Goal: Task Accomplishment & Management: Use online tool/utility

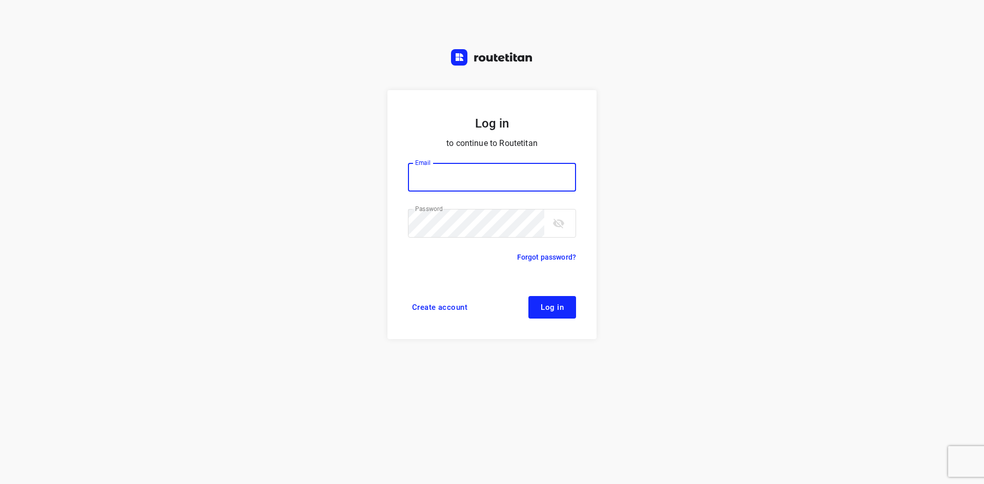
type input "max@onlineplasticsgroup.com"
click at [561, 301] on button "Log in" at bounding box center [553, 307] width 48 height 23
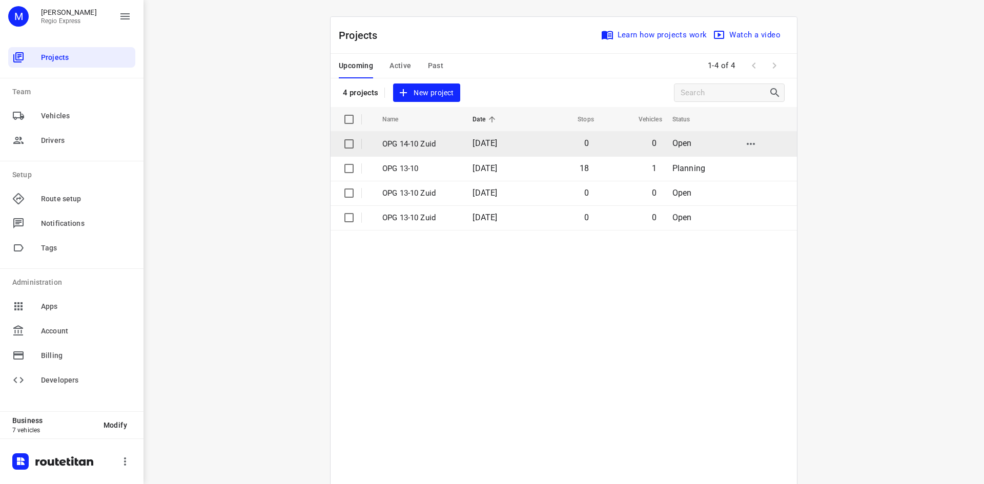
click at [473, 156] on td "[DATE]" at bounding box center [497, 144] width 66 height 25
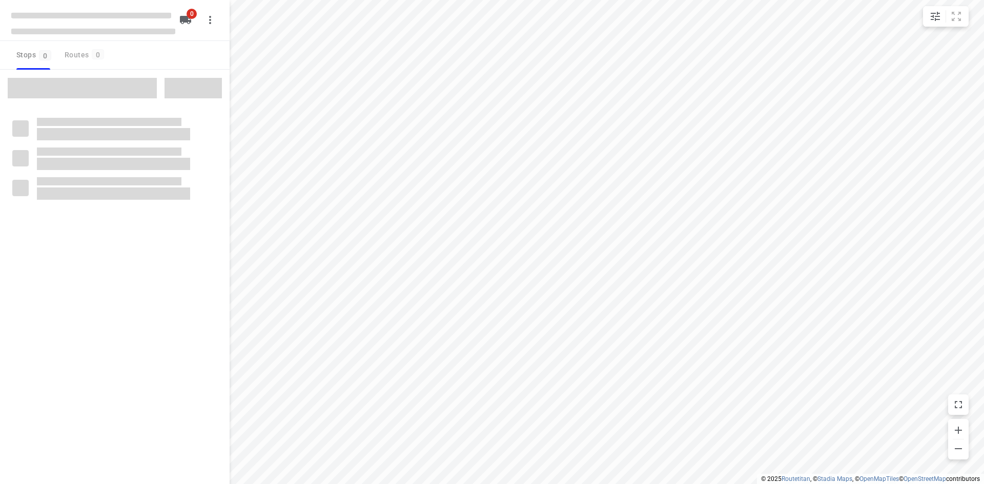
type input "distance"
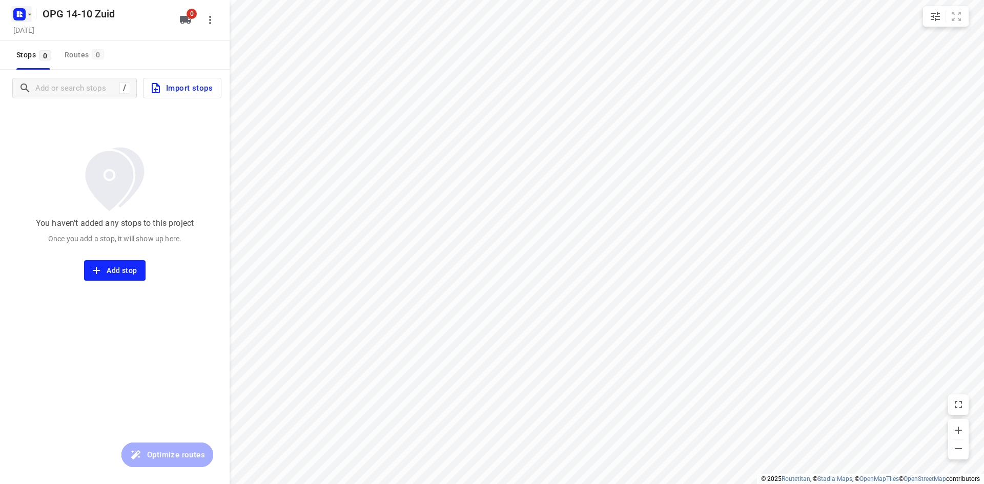
click at [31, 16] on icon "button" at bounding box center [30, 14] width 8 height 8
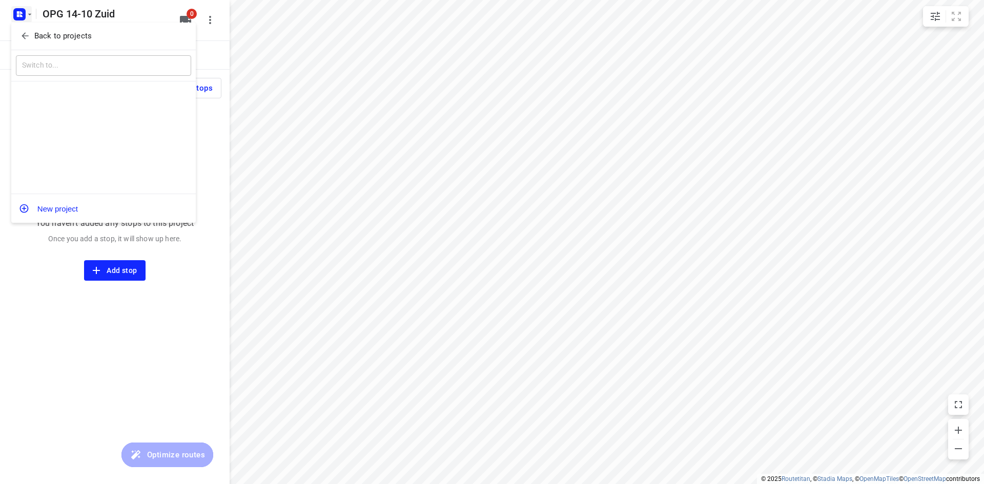
click at [28, 32] on icon "button" at bounding box center [25, 36] width 10 height 10
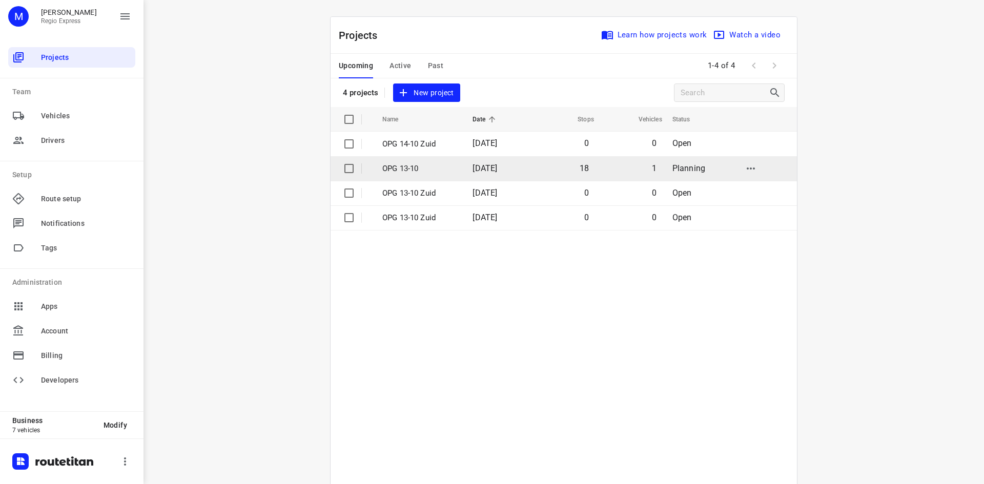
click at [530, 176] on td "[DATE]" at bounding box center [497, 168] width 66 height 25
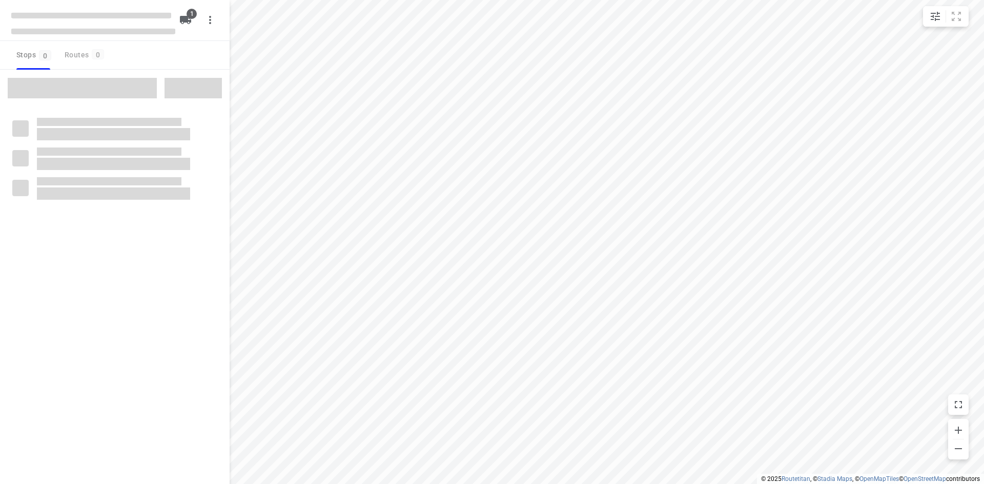
type input "distance"
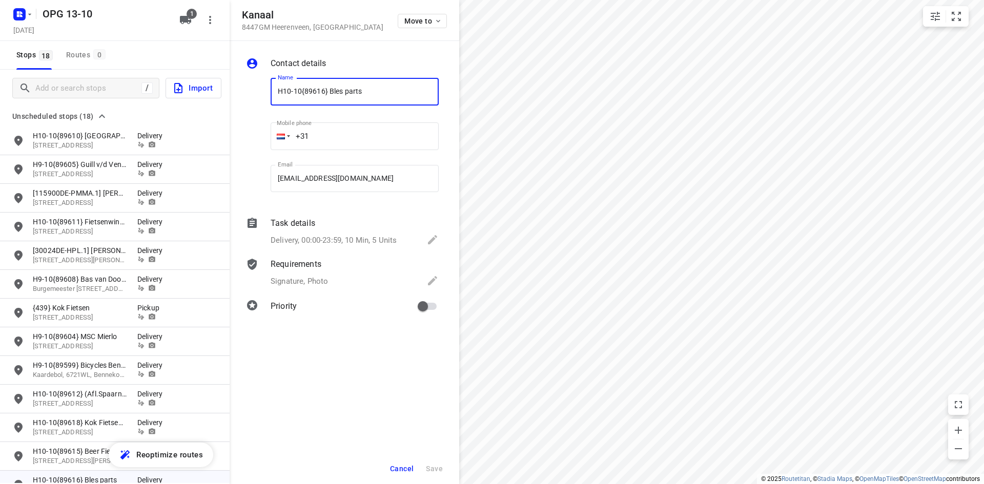
click at [394, 466] on span "Cancel" at bounding box center [402, 469] width 24 height 8
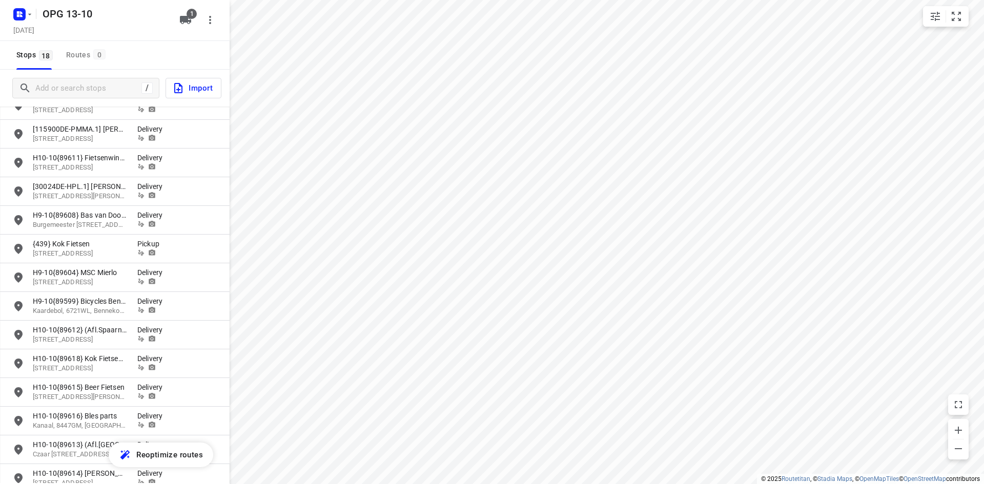
scroll to position [211, 0]
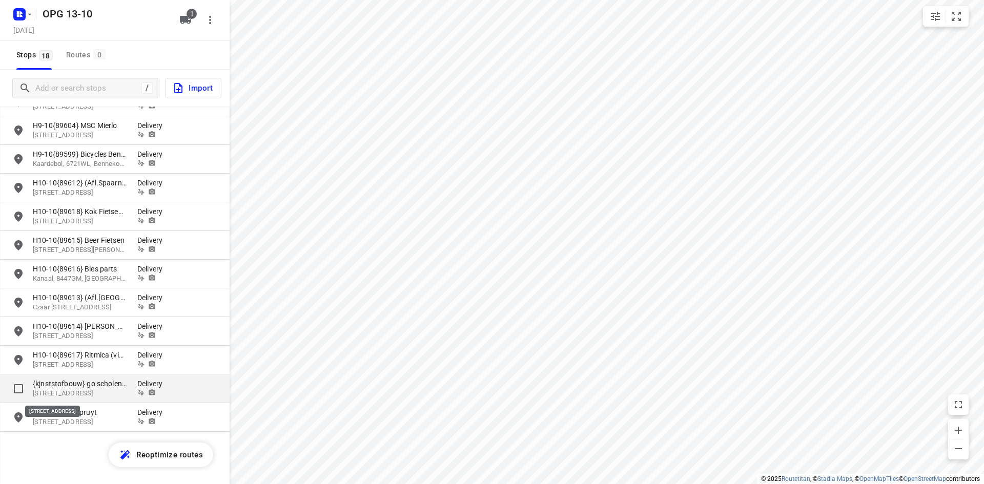
click at [90, 391] on p "[STREET_ADDRESS]" at bounding box center [80, 394] width 94 height 10
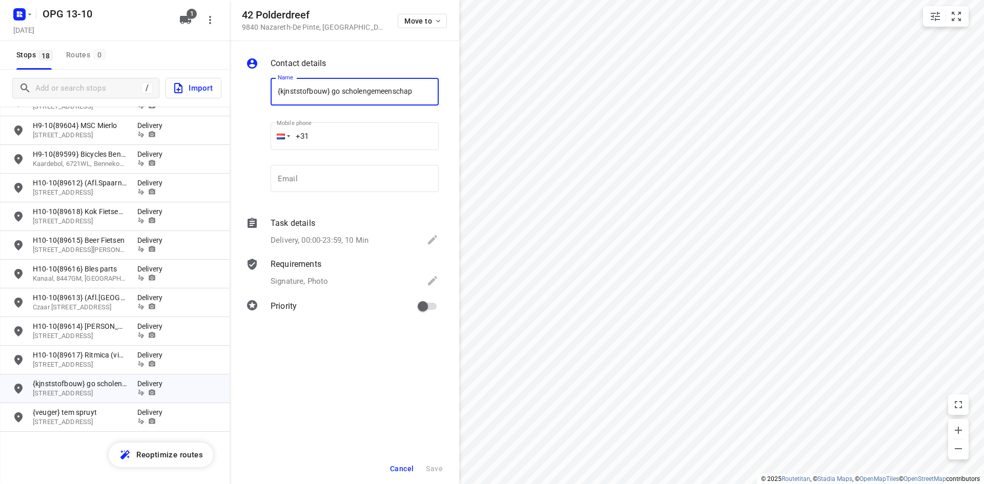
click at [285, 97] on input "{kjnststofbouw} go scholengemeenschap" at bounding box center [355, 92] width 168 height 28
click at [277, 91] on input "{kunststofbouw} go scholengemeenschap" at bounding box center [355, 92] width 168 height 28
type input "14-10 {kunststofbouw} go scholengemeenschap"
click at [333, 168] on input "email" at bounding box center [355, 179] width 168 height 28
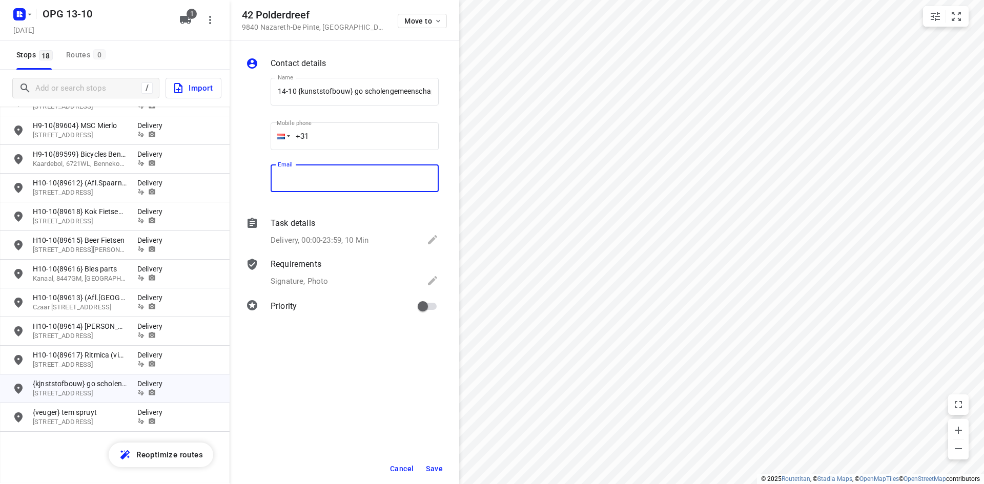
paste input "[EMAIL_ADDRESS][DOMAIN_NAME]"
type input "[EMAIL_ADDRESS][DOMAIN_NAME]"
click at [300, 234] on div "Delivery, 00:00-23:59, 10 Min" at bounding box center [355, 241] width 168 height 14
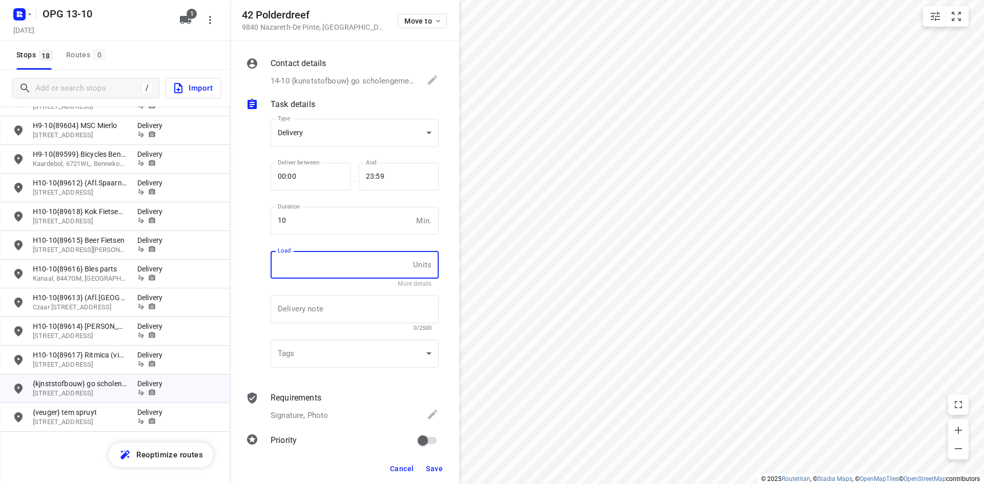
click at [311, 251] on input "text" at bounding box center [340, 265] width 138 height 28
type input "1"
click at [290, 412] on p "Signature, Photo" at bounding box center [299, 416] width 57 height 12
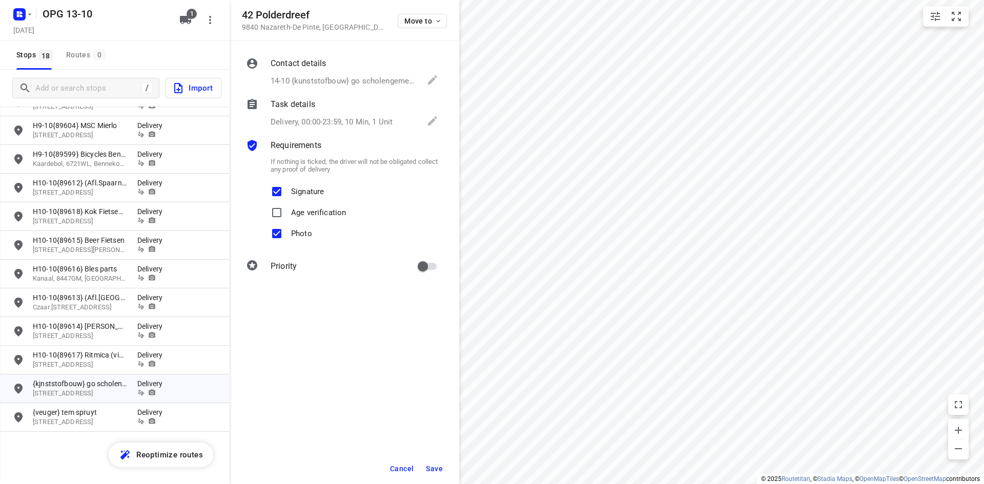
click at [422, 259] on input "primary checkbox" at bounding box center [423, 266] width 58 height 19
checkbox input "true"
click at [325, 76] on p "14-10 {kunststofbouw} go scholengemeenschap, [EMAIL_ADDRESS][DOMAIN_NAME]" at bounding box center [344, 81] width 146 height 12
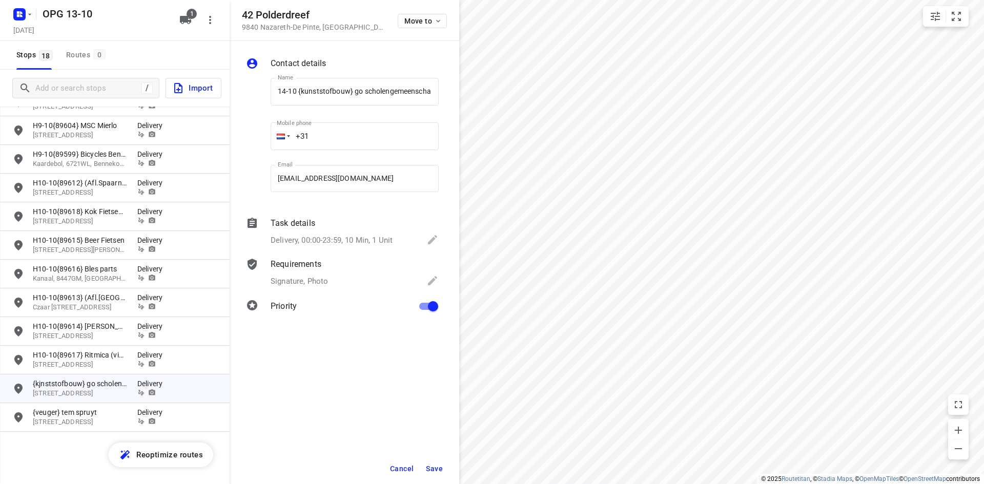
click at [283, 136] on div at bounding box center [281, 137] width 8 height 6
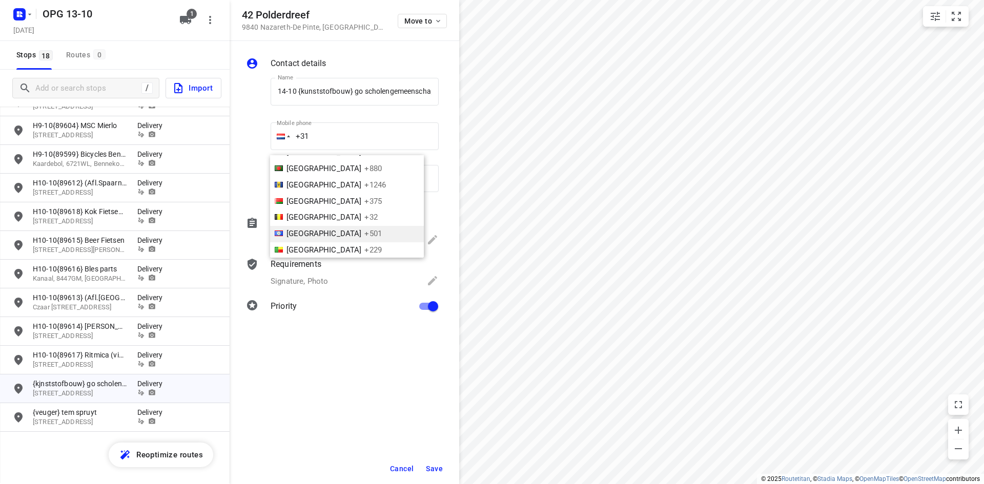
scroll to position [238, 0]
click at [311, 198] on span "[GEOGRAPHIC_DATA]" at bounding box center [324, 201] width 75 height 9
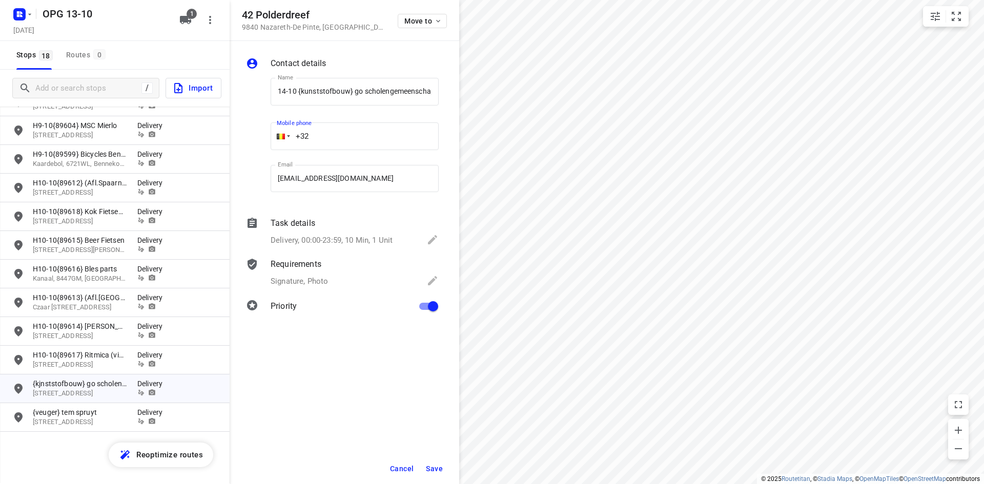
click at [351, 135] on input "+32" at bounding box center [355, 137] width 168 height 28
type input "[PHONE_NUMBER]"
click at [426, 466] on button "Save" at bounding box center [434, 469] width 25 height 18
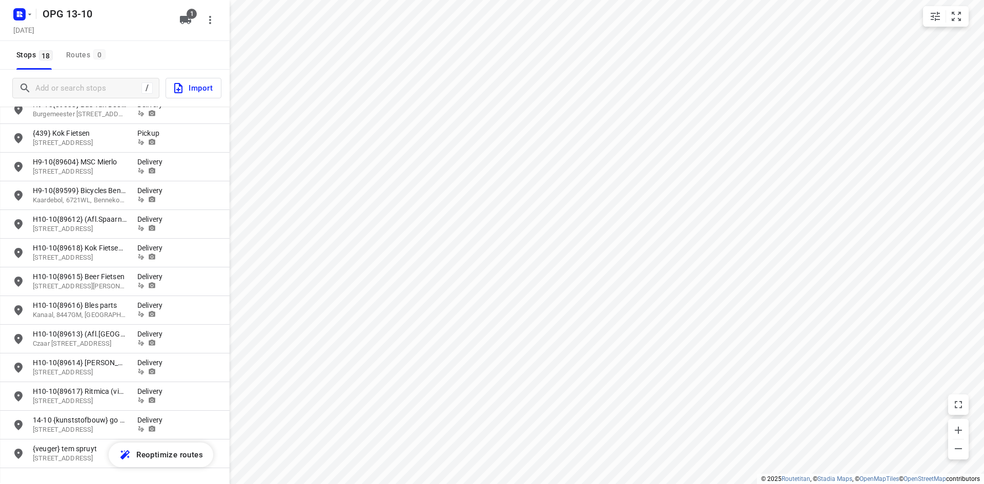
scroll to position [160, 0]
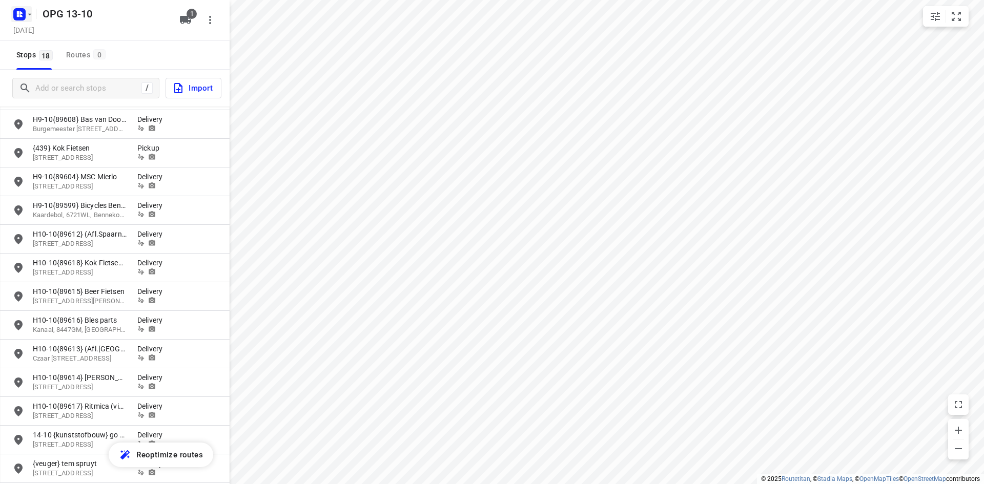
click at [28, 12] on icon "button" at bounding box center [30, 14] width 8 height 8
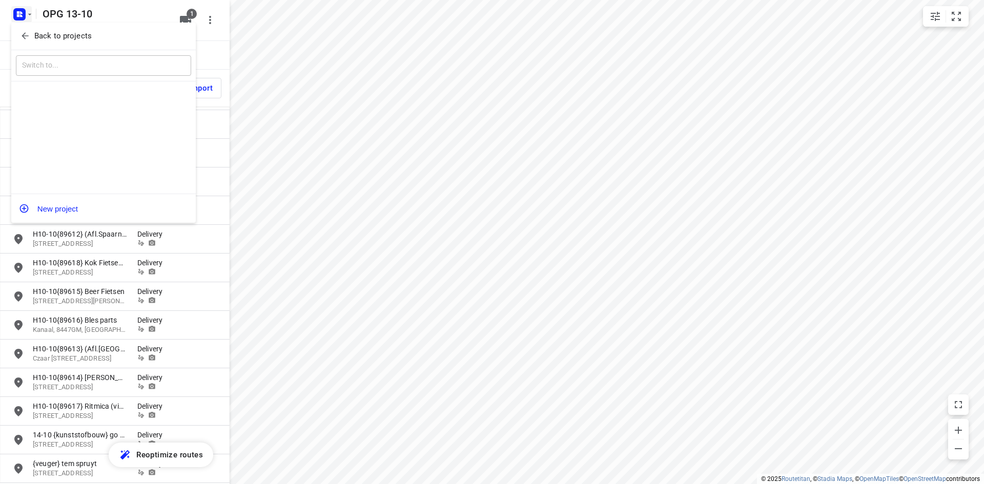
click at [25, 26] on div "Back to projects" at bounding box center [103, 37] width 185 height 28
click at [24, 39] on icon "button" at bounding box center [25, 36] width 10 height 10
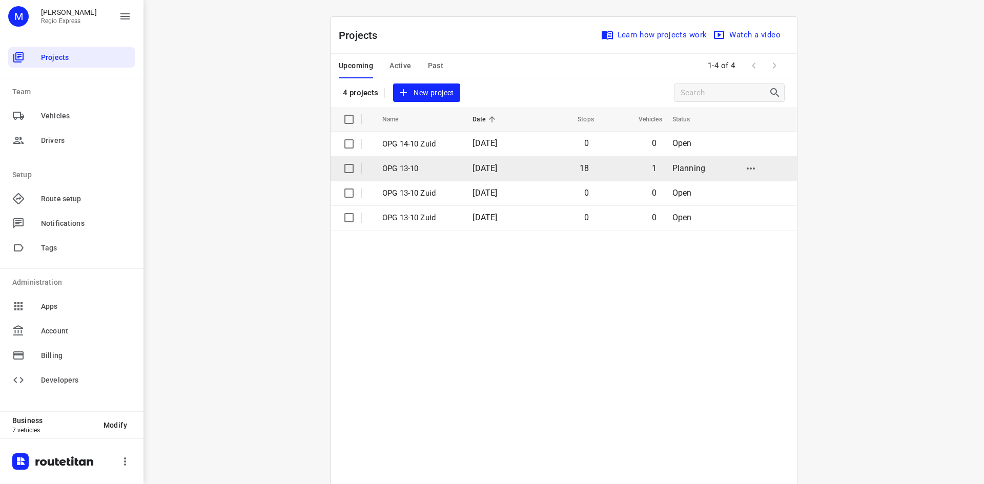
click at [485, 177] on td "[DATE]" at bounding box center [497, 168] width 66 height 25
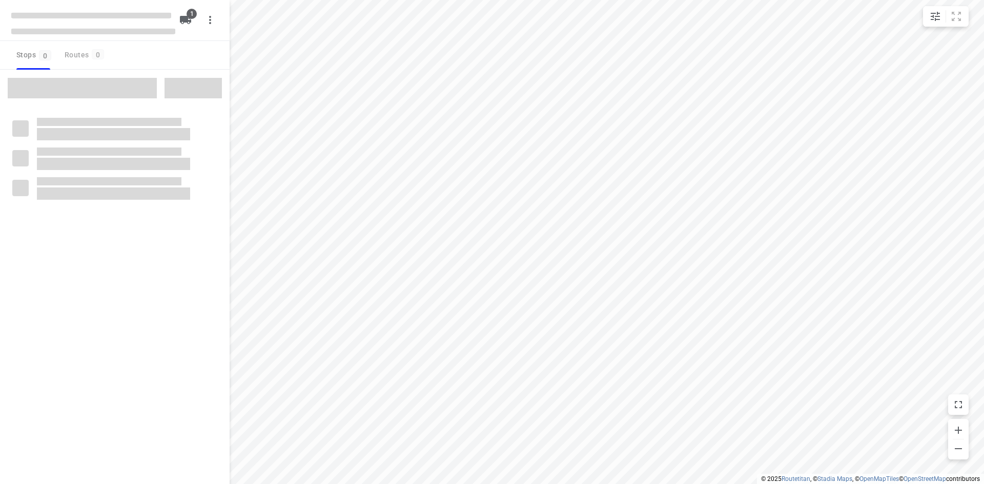
type input "distance"
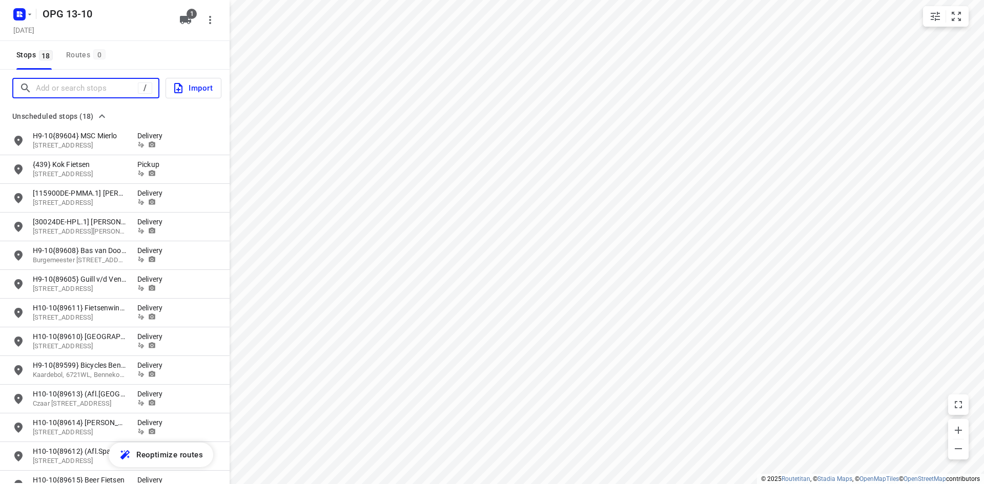
click at [74, 87] on input "Add or search stops" at bounding box center [87, 88] width 102 height 16
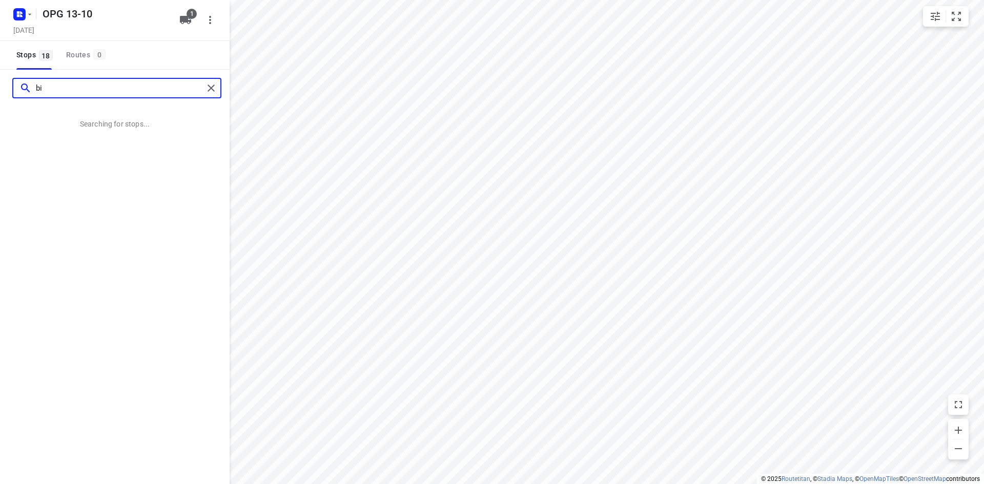
type input "b"
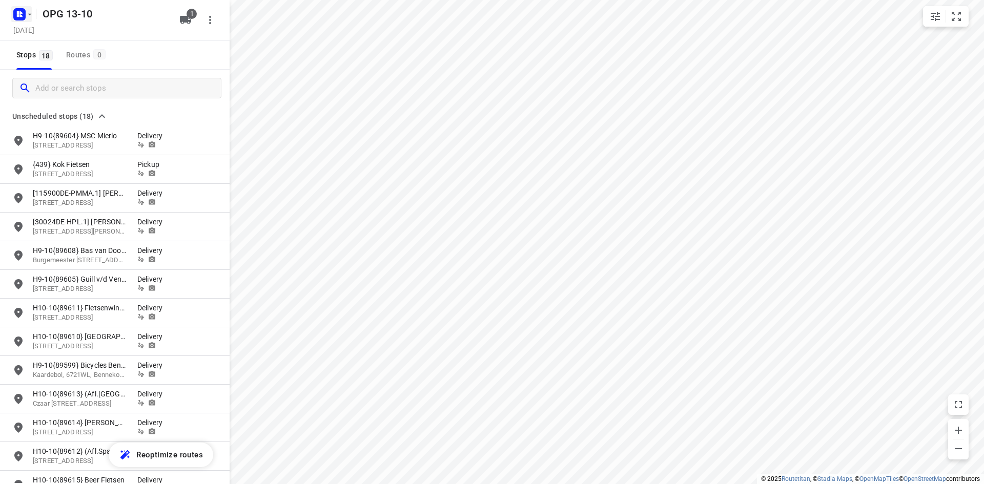
click at [29, 22] on button "button" at bounding box center [21, 14] width 21 height 16
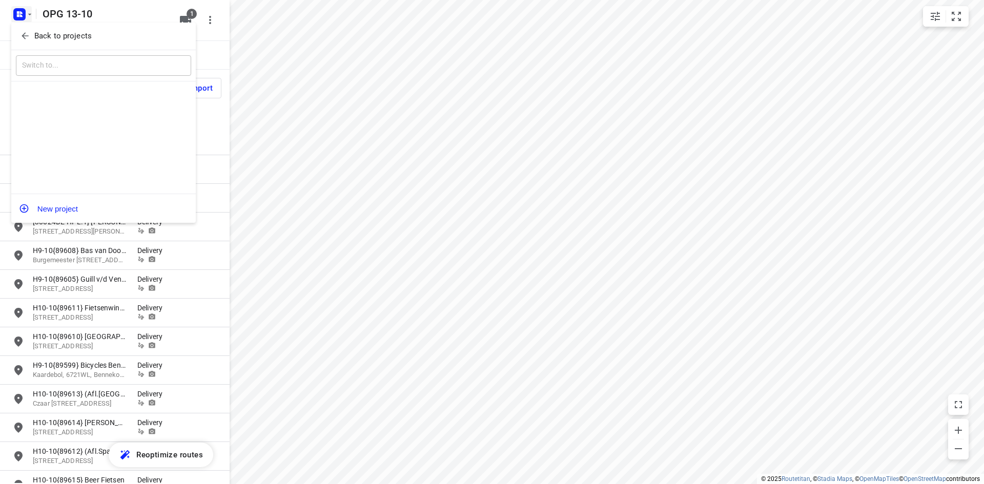
click at [28, 31] on icon "button" at bounding box center [25, 36] width 10 height 10
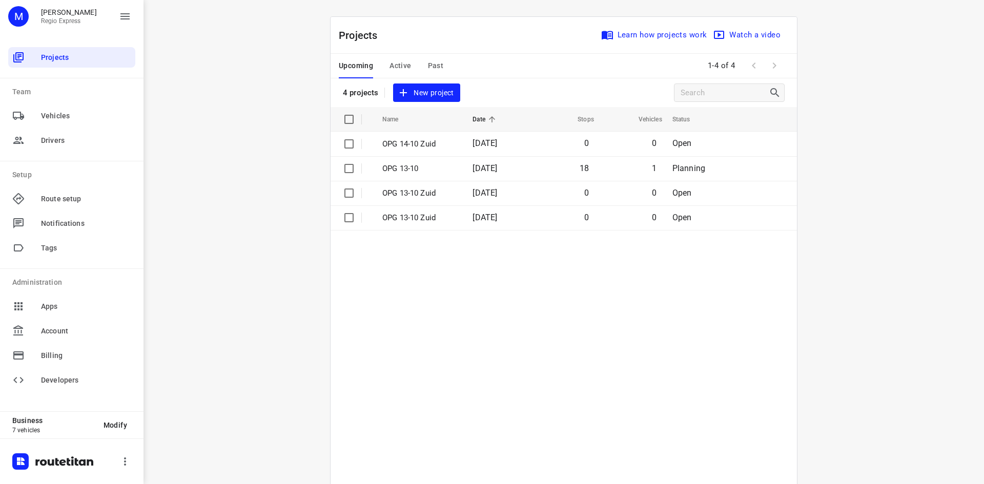
click at [431, 62] on span "Past" at bounding box center [436, 65] width 16 height 13
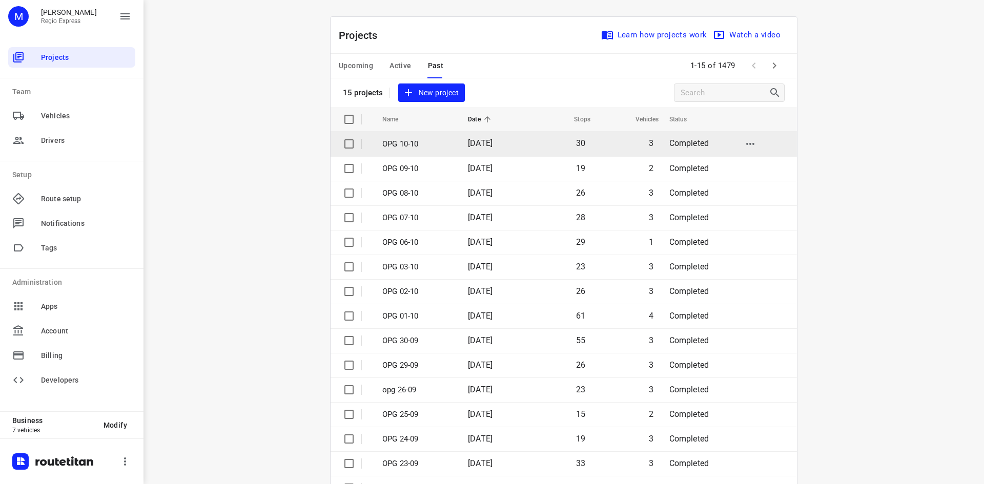
click at [472, 150] on td "[DATE]" at bounding box center [493, 144] width 66 height 25
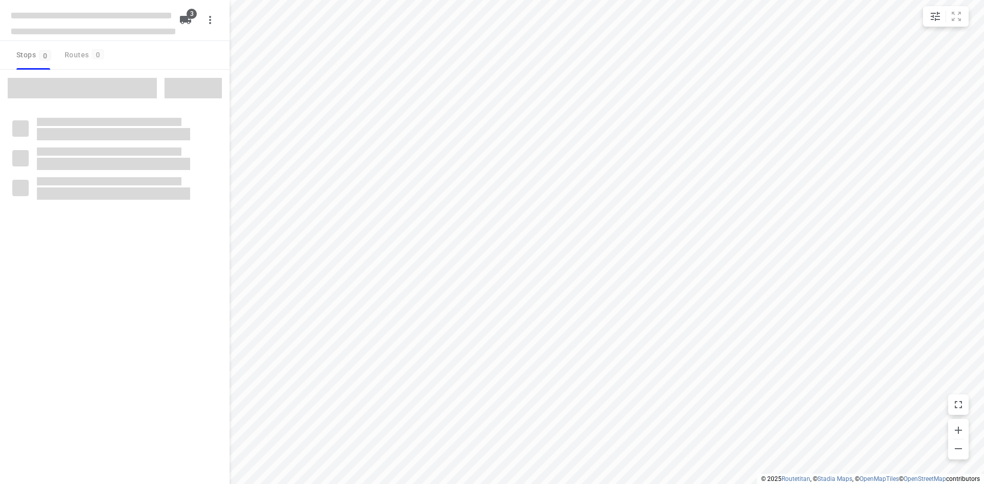
type input "distance"
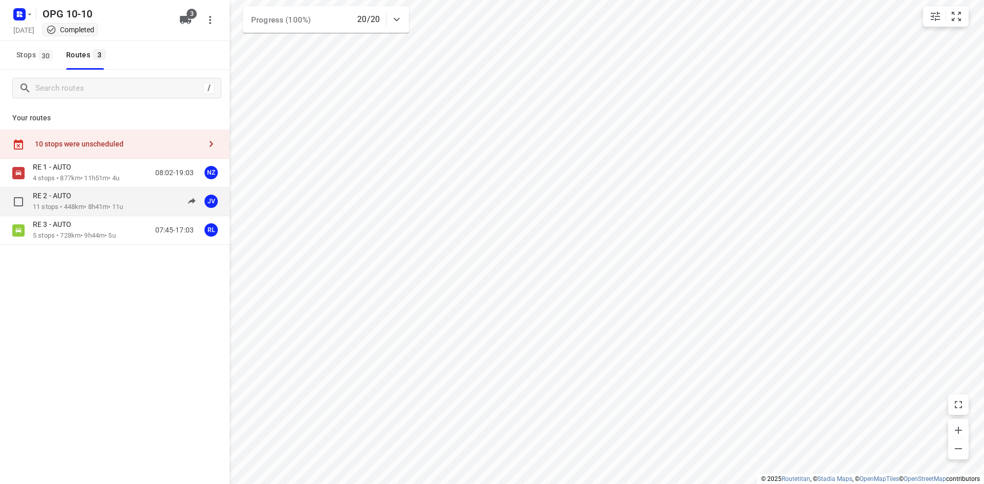
click at [119, 199] on div "RE 2 - AUTO" at bounding box center [78, 196] width 90 height 11
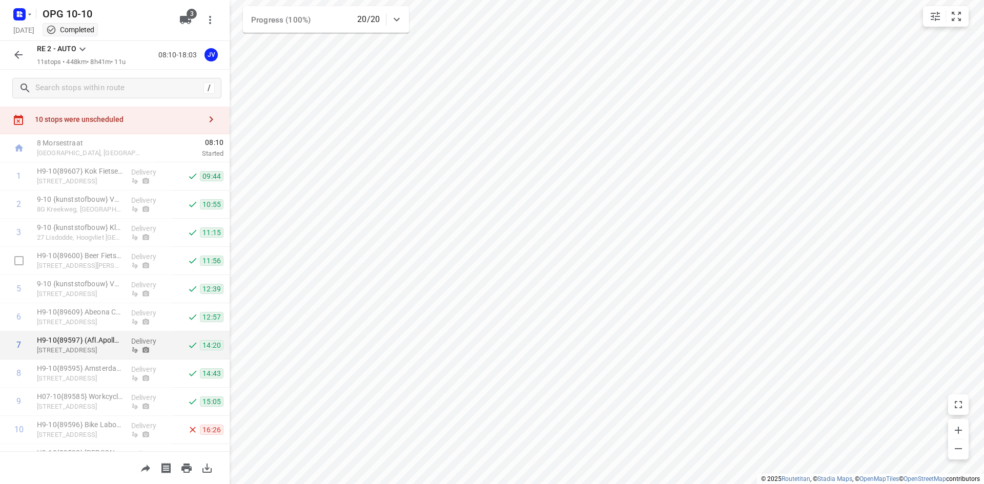
scroll to position [74, 0]
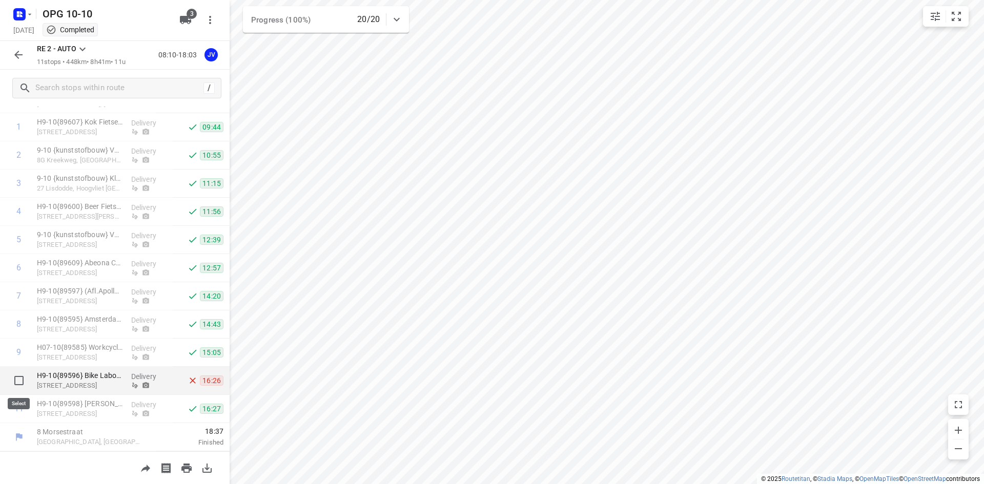
click at [17, 385] on input "checkbox" at bounding box center [19, 381] width 21 height 21
checkbox input "true"
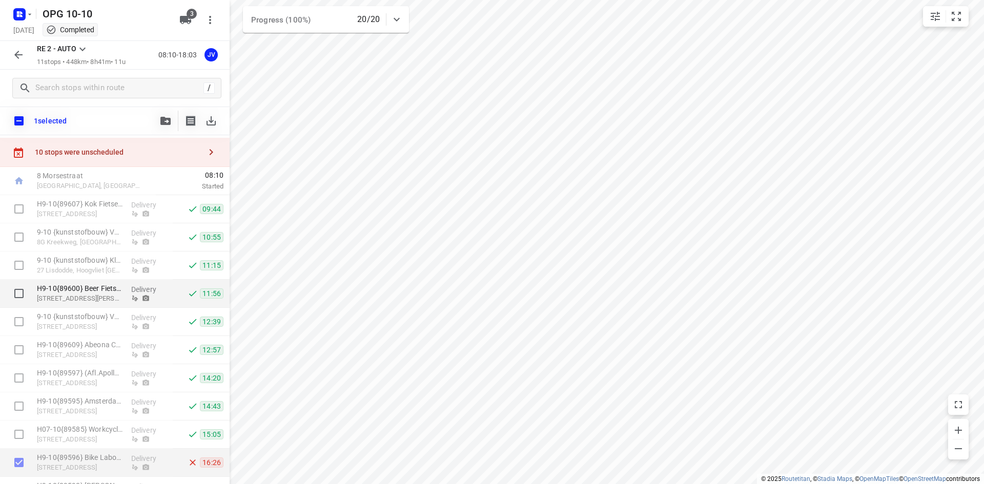
scroll to position [0, 0]
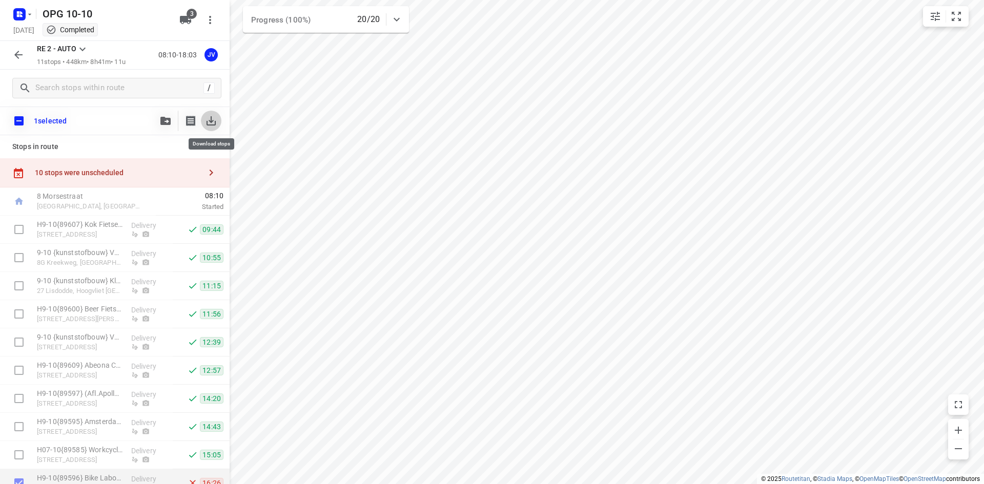
click at [210, 126] on icon "button" at bounding box center [211, 121] width 12 height 12
click at [29, 13] on icon "button" at bounding box center [30, 14] width 8 height 8
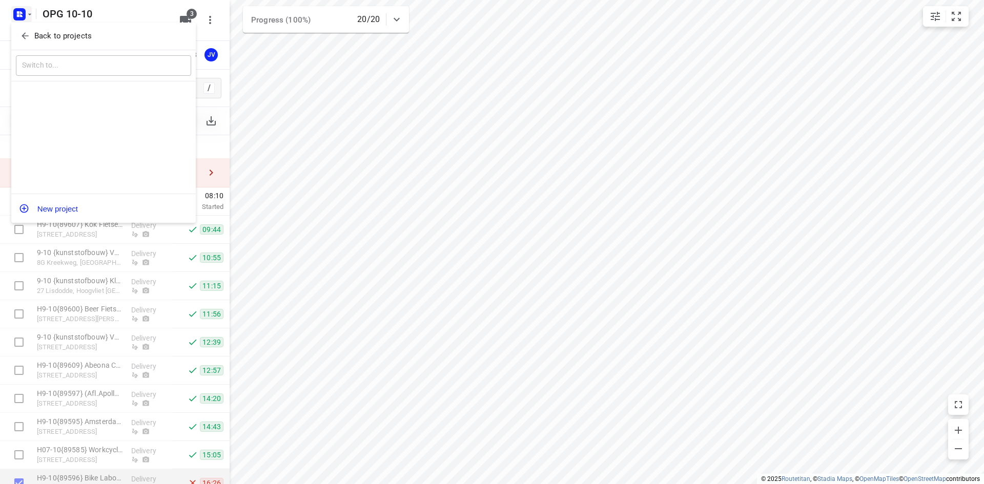
click at [38, 45] on div "Back to projects" at bounding box center [103, 37] width 185 height 28
click at [38, 38] on p "Back to projects" at bounding box center [62, 36] width 57 height 12
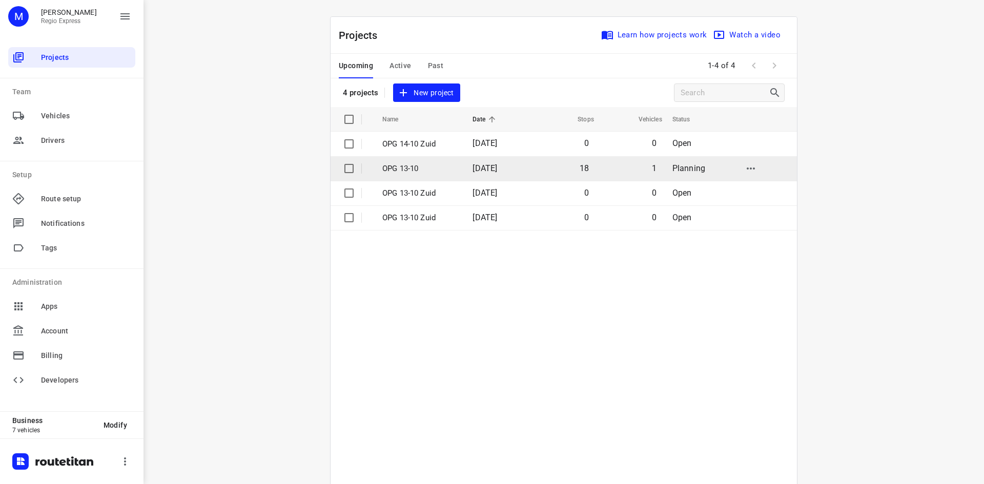
click at [442, 167] on p "OPG 13-10" at bounding box center [419, 169] width 75 height 12
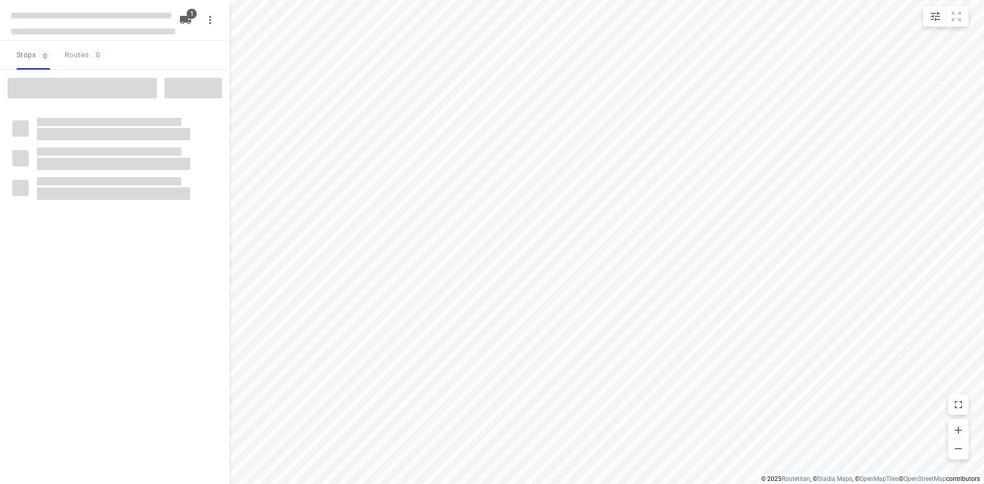
type input "distance"
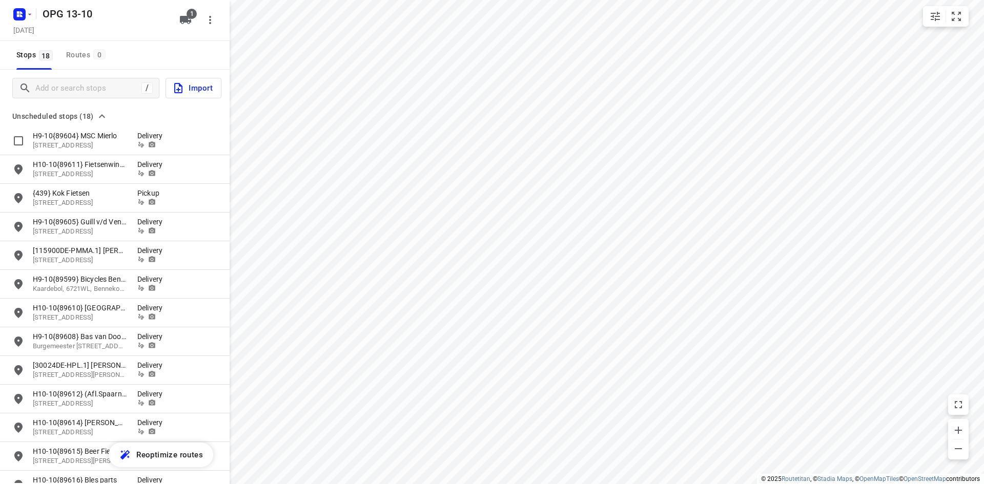
click at [187, 97] on button "Import" at bounding box center [194, 88] width 56 height 21
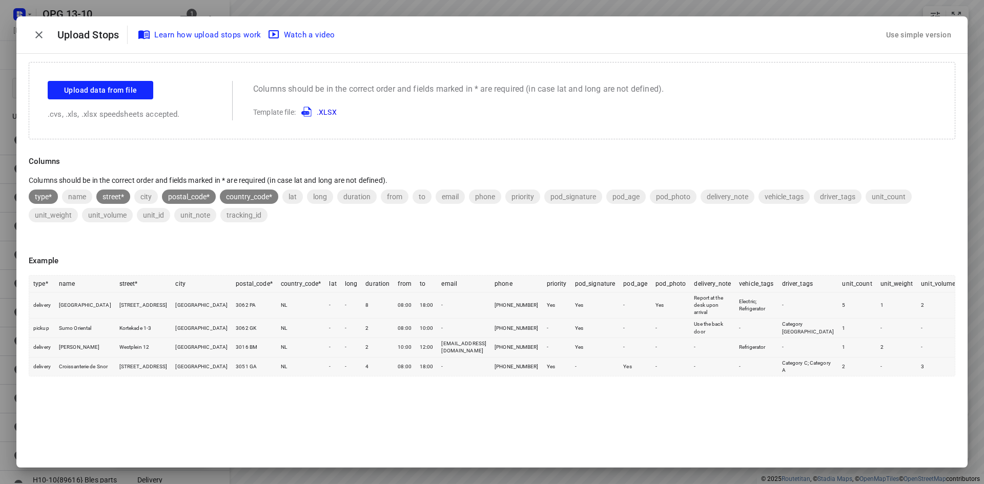
click at [926, 43] on div "Use simple version" at bounding box center [918, 35] width 69 height 17
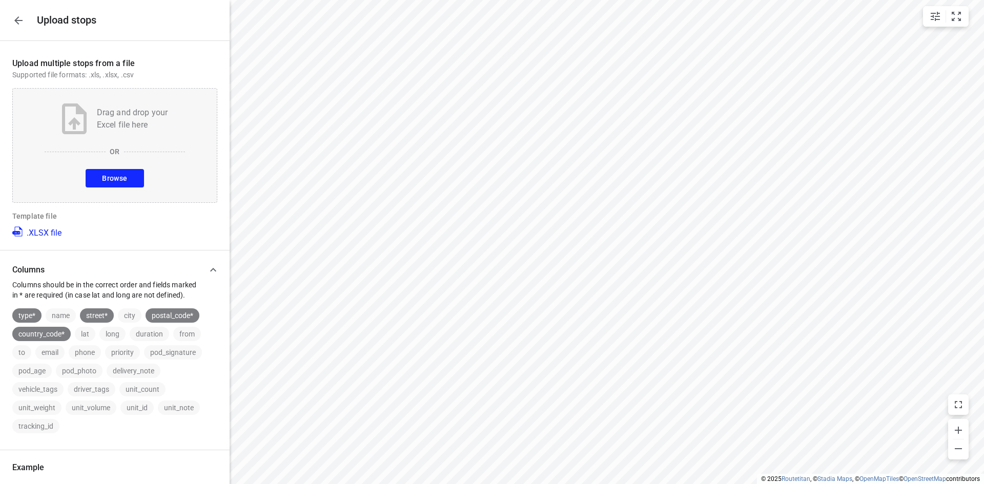
click at [105, 170] on button "Browse" at bounding box center [115, 178] width 58 height 18
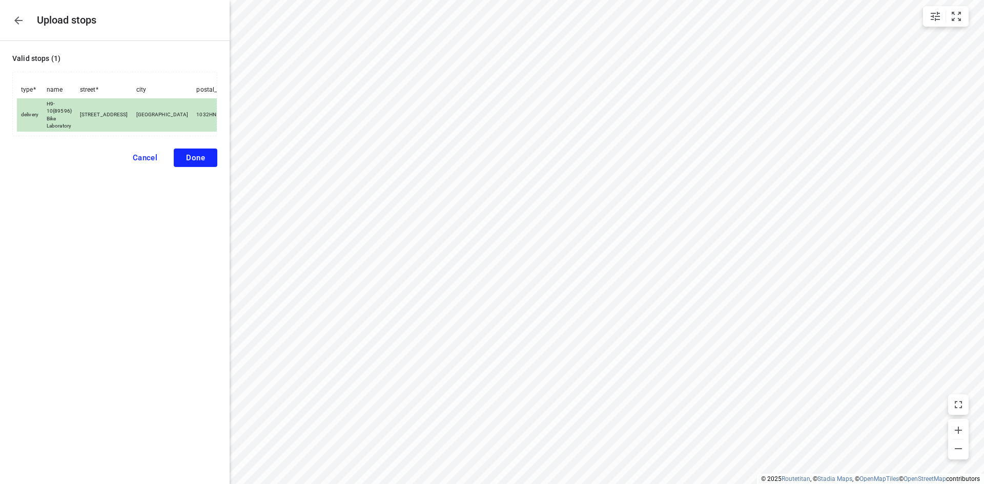
click at [192, 163] on span "Done" at bounding box center [195, 157] width 19 height 9
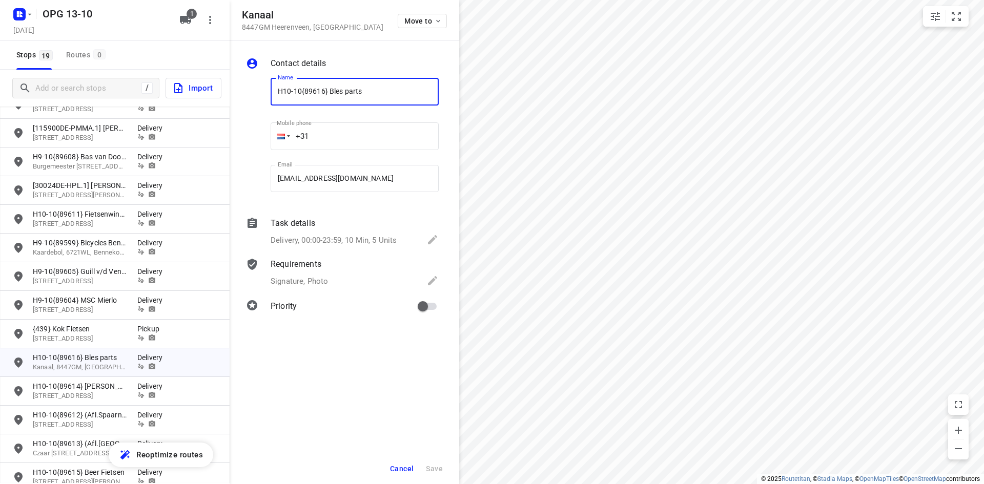
scroll to position [51, 0]
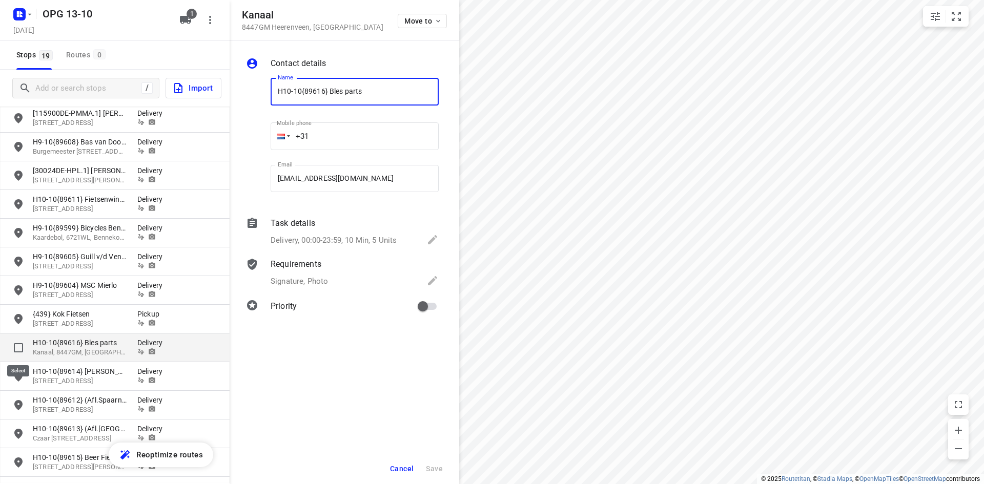
click at [18, 352] on input "grid" at bounding box center [18, 348] width 21 height 21
checkbox input "true"
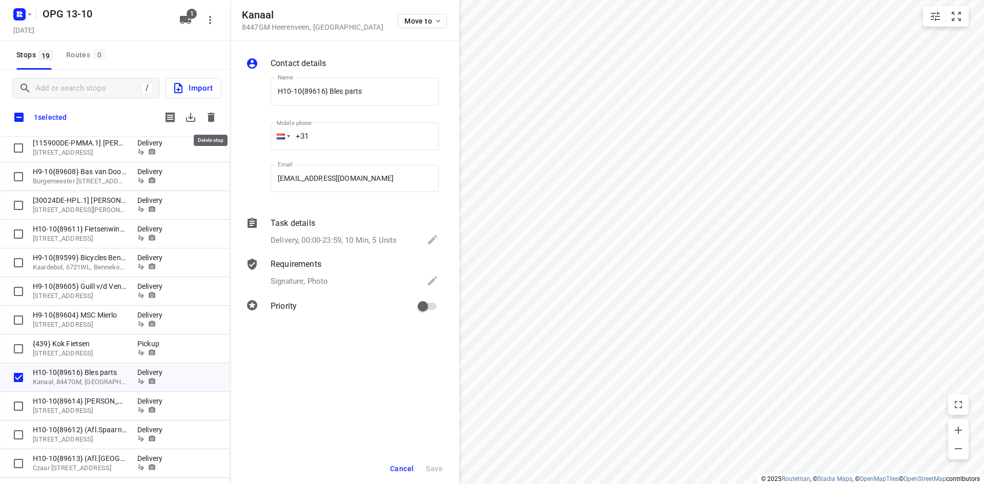
click at [209, 115] on icon "button" at bounding box center [211, 117] width 7 height 9
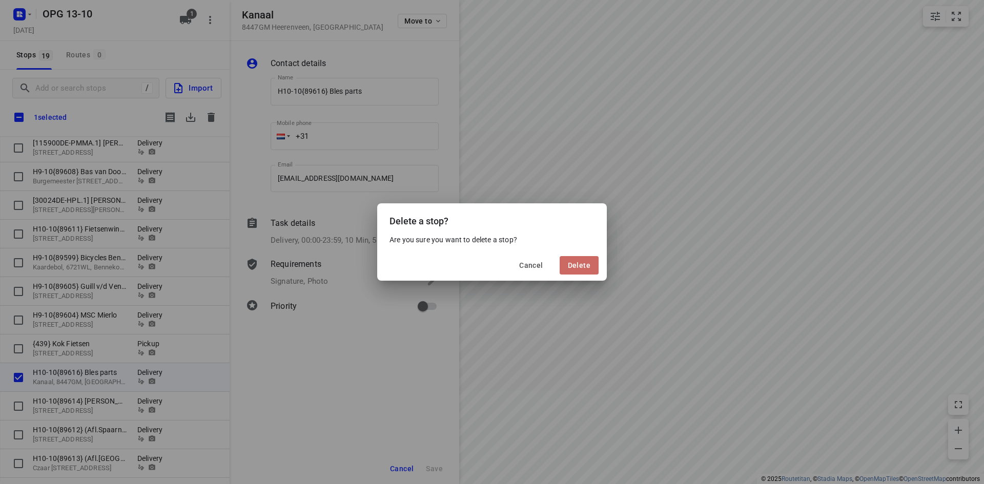
click at [587, 266] on span "Delete" at bounding box center [579, 265] width 23 height 8
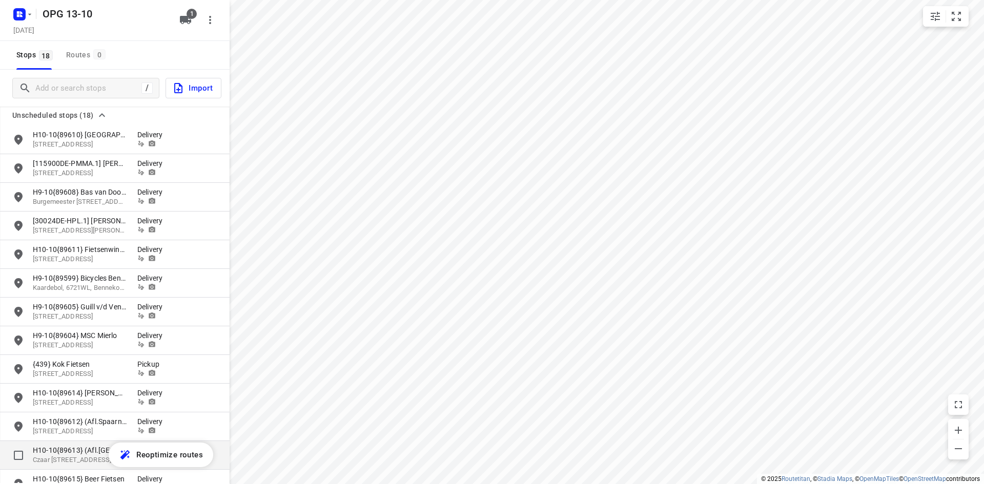
scroll to position [0, 0]
